Goal: Information Seeking & Learning: Learn about a topic

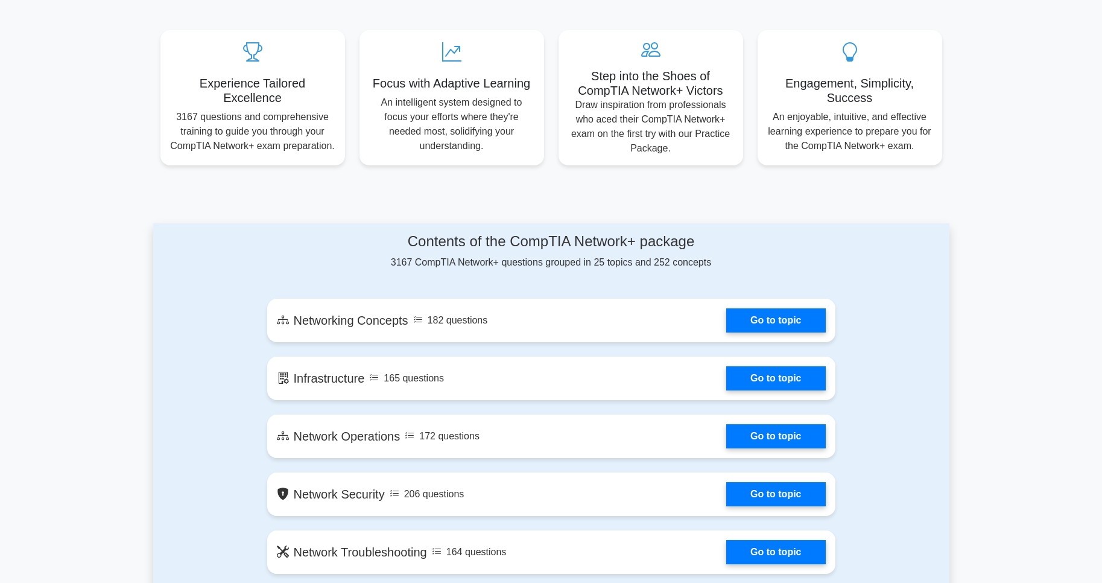
scroll to position [434, 0]
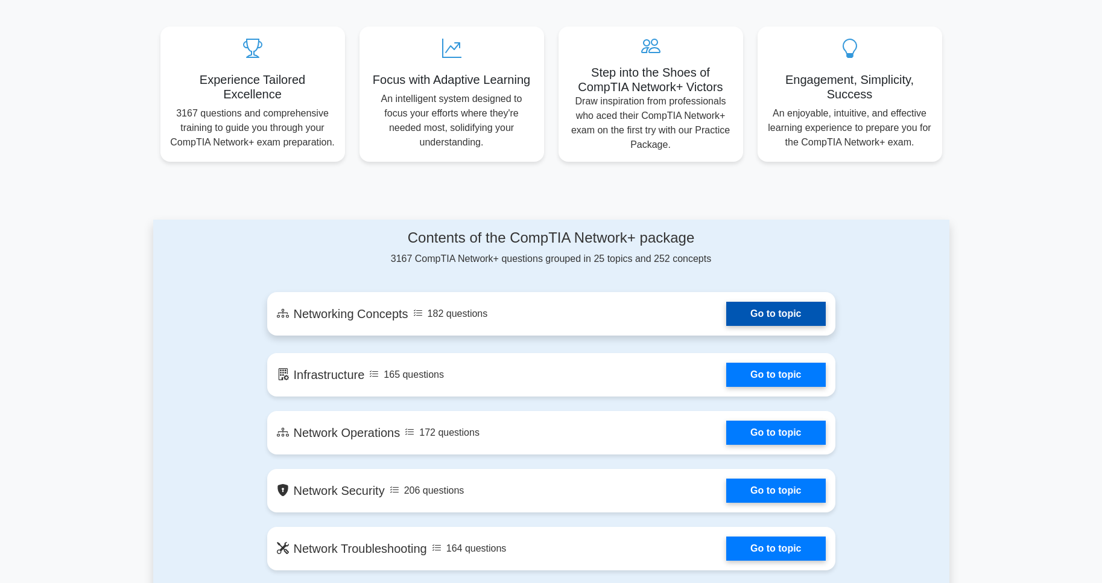
click at [789, 315] on link "Go to topic" at bounding box center [775, 314] width 99 height 24
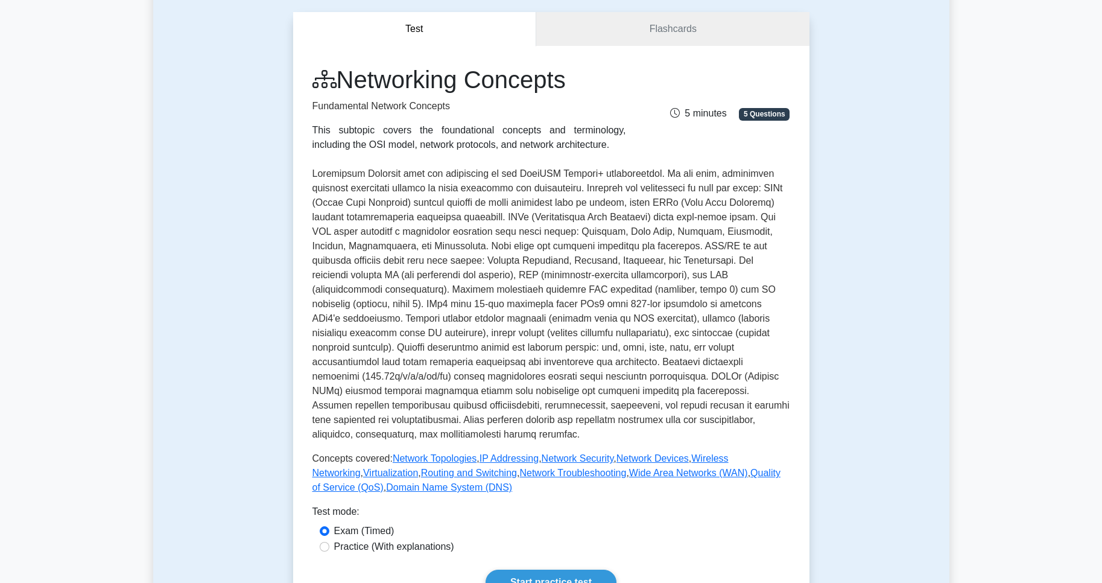
scroll to position [145, 0]
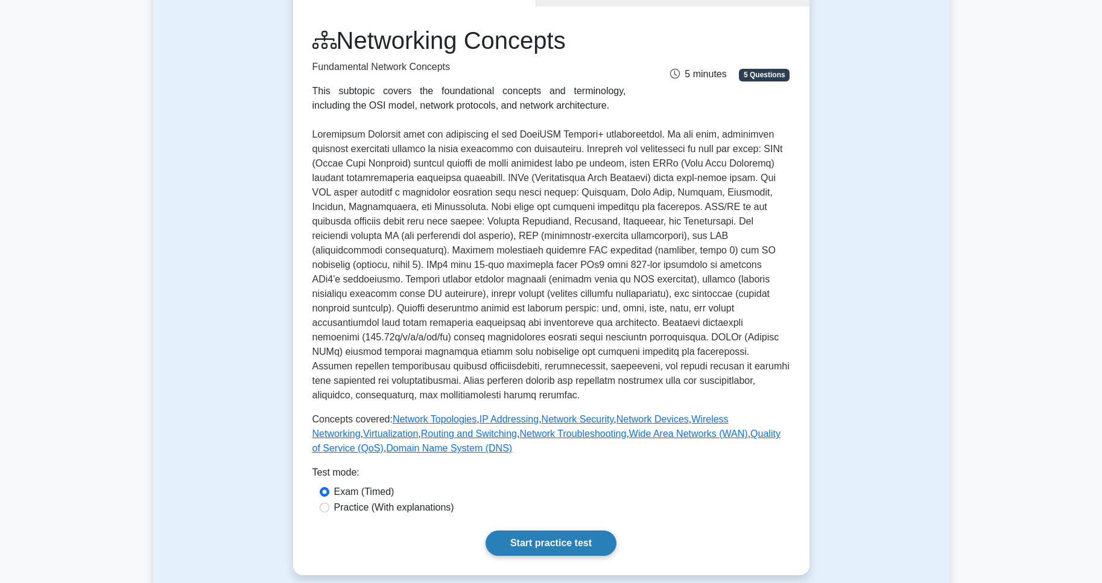
click at [551, 541] on link "Start practice test" at bounding box center [551, 542] width 131 height 25
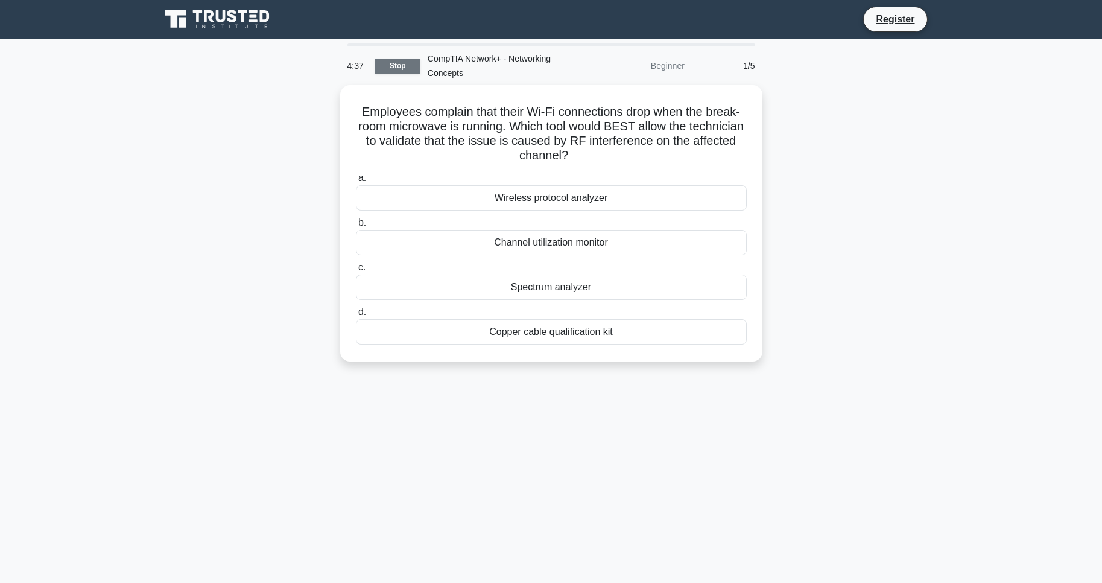
click at [390, 67] on link "Stop" at bounding box center [397, 66] width 45 height 15
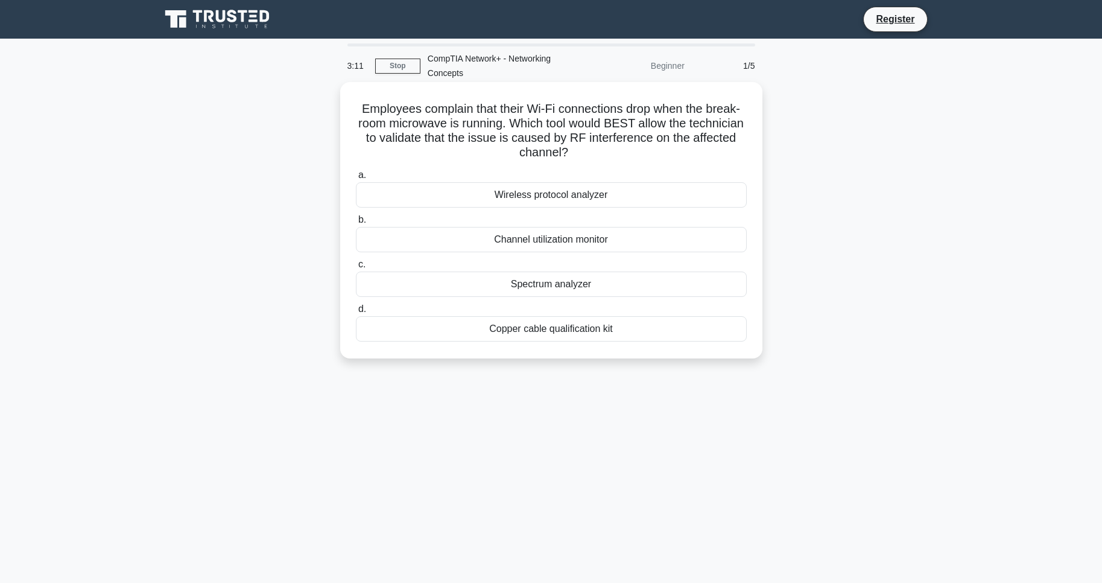
click at [580, 287] on div "Spectrum analyzer" at bounding box center [551, 284] width 391 height 25
click at [356, 268] on input "c. Spectrum analyzer" at bounding box center [356, 265] width 0 height 8
